Goal: Task Accomplishment & Management: Complete application form

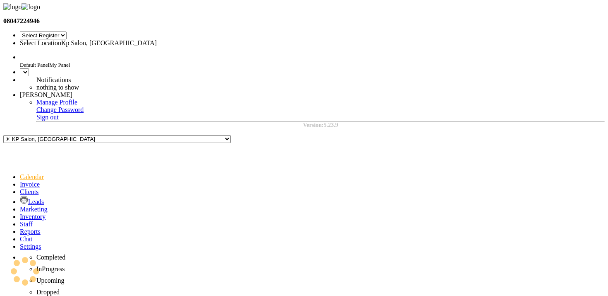
select select "29"
select select "en"
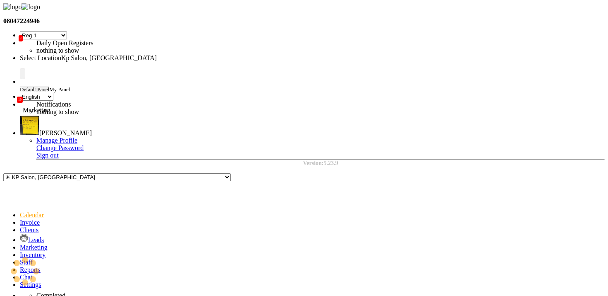
click at [20, 243] on icon at bounding box center [20, 246] width 0 height 7
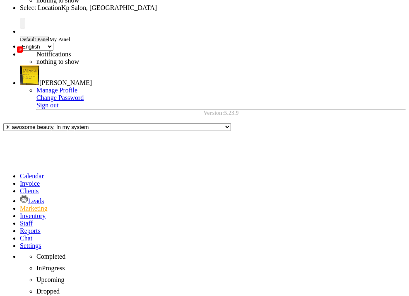
scroll to position [69, 0]
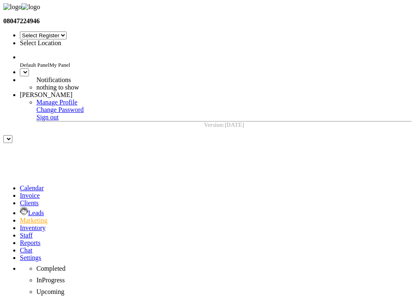
select select "29"
select select "en"
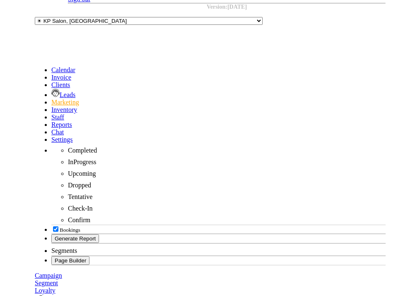
scroll to position [158, 0]
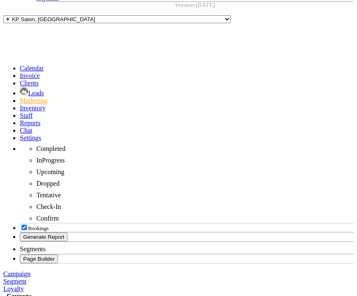
drag, startPoint x: 96, startPoint y: 206, endPoint x: 124, endPoint y: 206, distance: 27.7
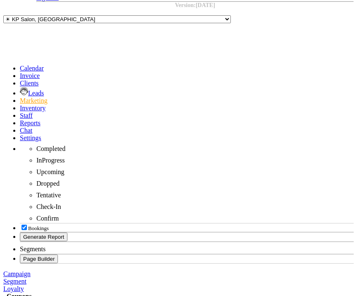
drag, startPoint x: 92, startPoint y: 200, endPoint x: 129, endPoint y: 200, distance: 36.8
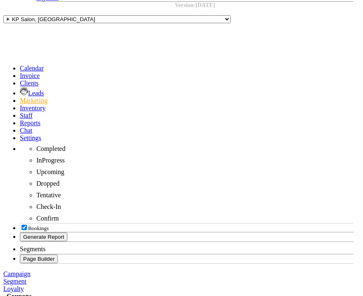
copy td "TESTING1"
drag, startPoint x: 115, startPoint y: 55, endPoint x: 134, endPoint y: 55, distance: 18.6
drag, startPoint x: 113, startPoint y: 55, endPoint x: 141, endPoint y: 55, distance: 28.1
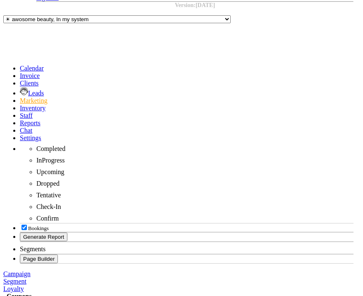
copy strong "TESTING1"
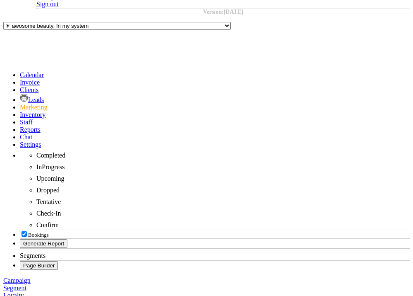
scroll to position [0, 0]
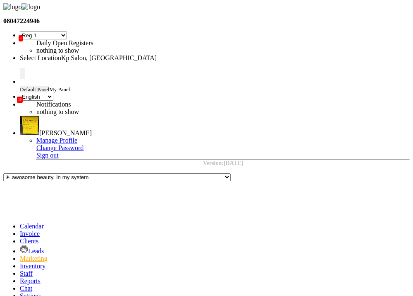
select select "ALL"
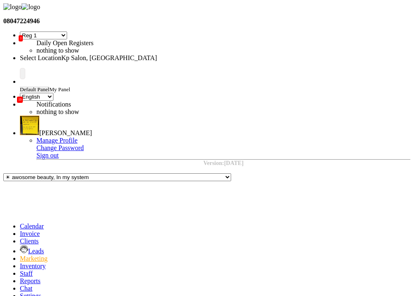
type input "Ks test 1"
type input "CCKS100"
select select "PERCENTAGE"
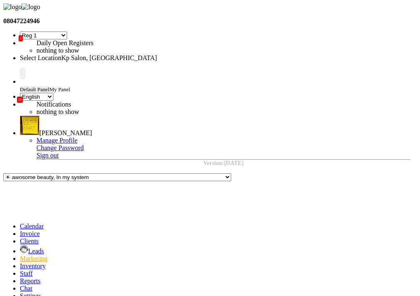
type input "45"
type input "200"
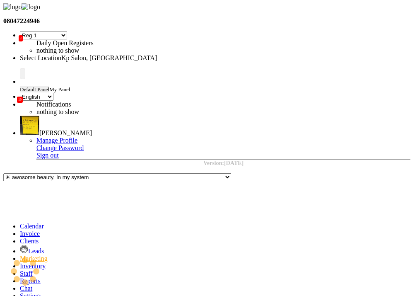
type input "600"
drag, startPoint x: 172, startPoint y: 145, endPoint x: 17, endPoint y: 147, distance: 154.8
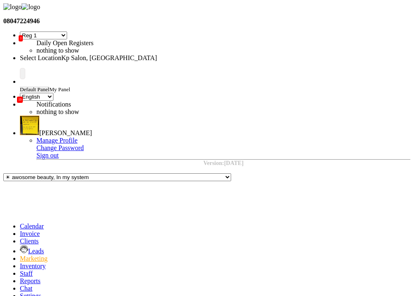
type input "10"
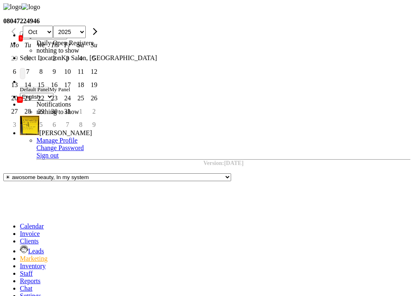
click at [86, 38] on select "2025 2026 2027 2028 2029 2030 2031 2032 2033 2034 2035" at bounding box center [69, 32] width 33 height 12
select select "2026"
click at [86, 38] on select "2025 2026 2027 2028 2029 2030 2031 2032 2033 2034 2035" at bounding box center [69, 32] width 33 height 12
click at [61, 65] on div "1" at bounding box center [54, 58] width 13 height 13
type input "Oct 01, 2026"
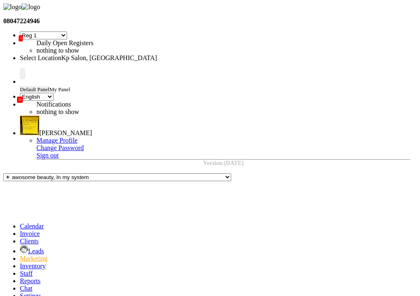
type textarea "best cc"
checkbox input "true"
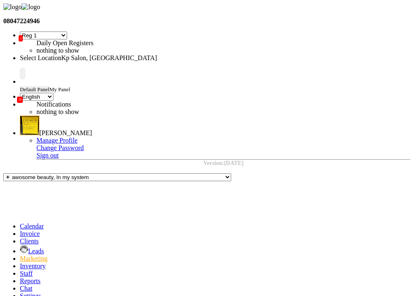
checkbox input "true"
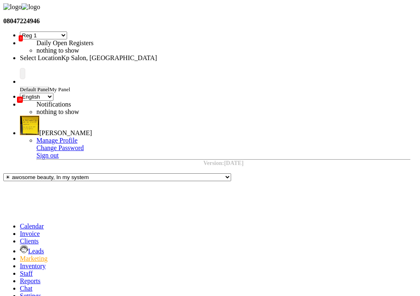
checkbox input "true"
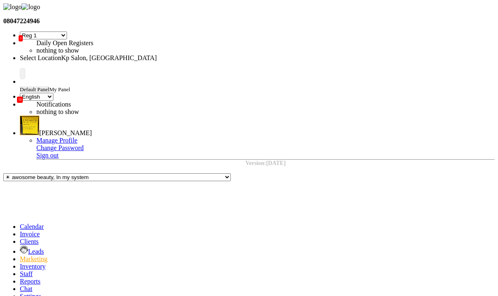
click at [415, 139] on div "Edit" at bounding box center [469, 134] width 17 height 7
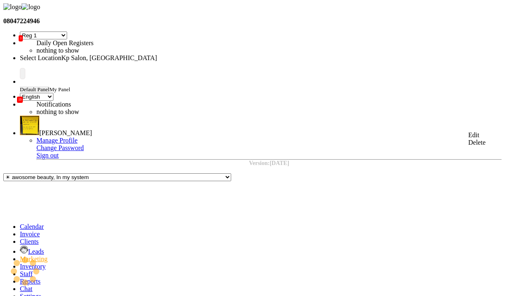
select select "PERCENTAGE"
select select "ALL"
